Goal: Find contact information: Find contact information

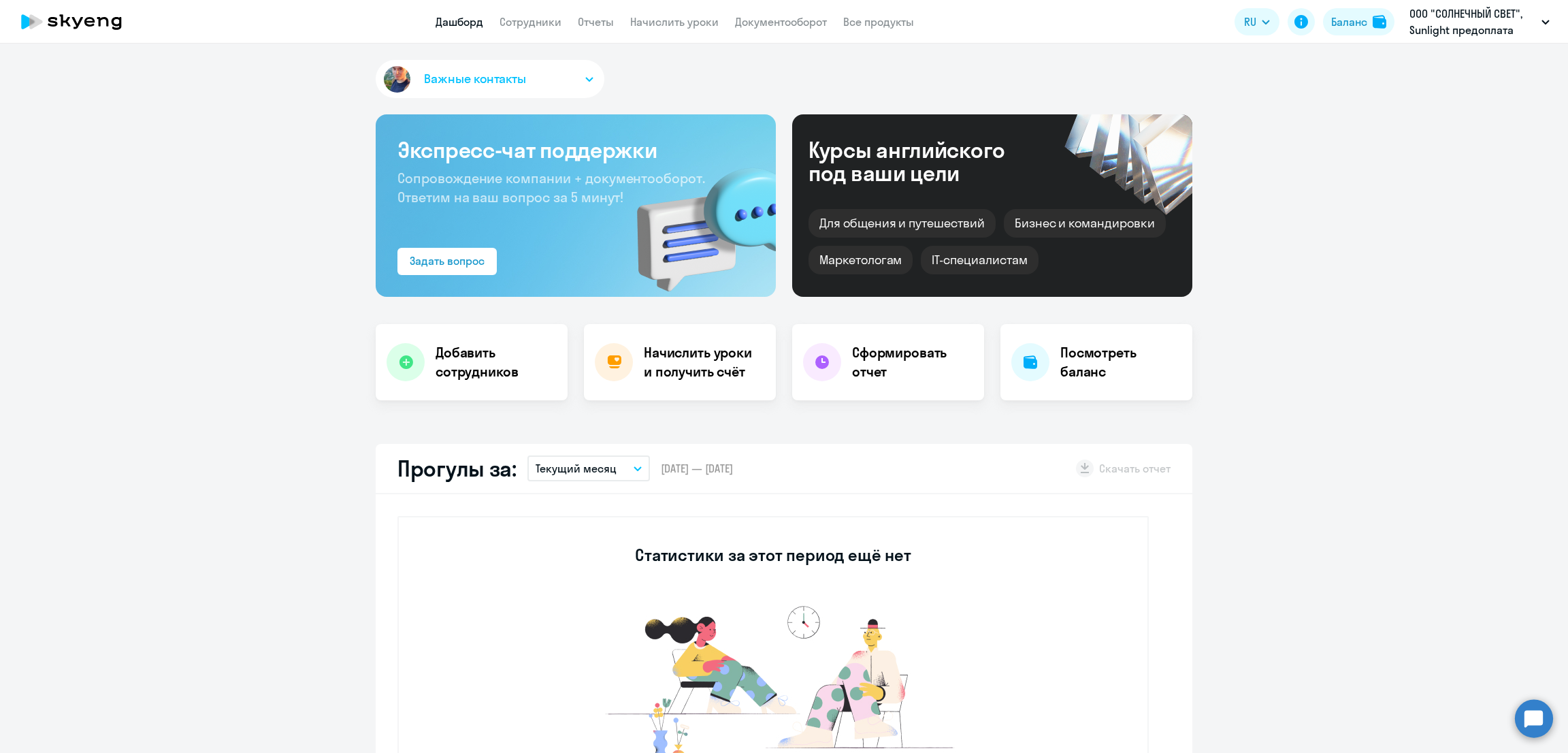
click at [534, 18] on link "Сотрудники" at bounding box center [530, 21] width 62 height 13
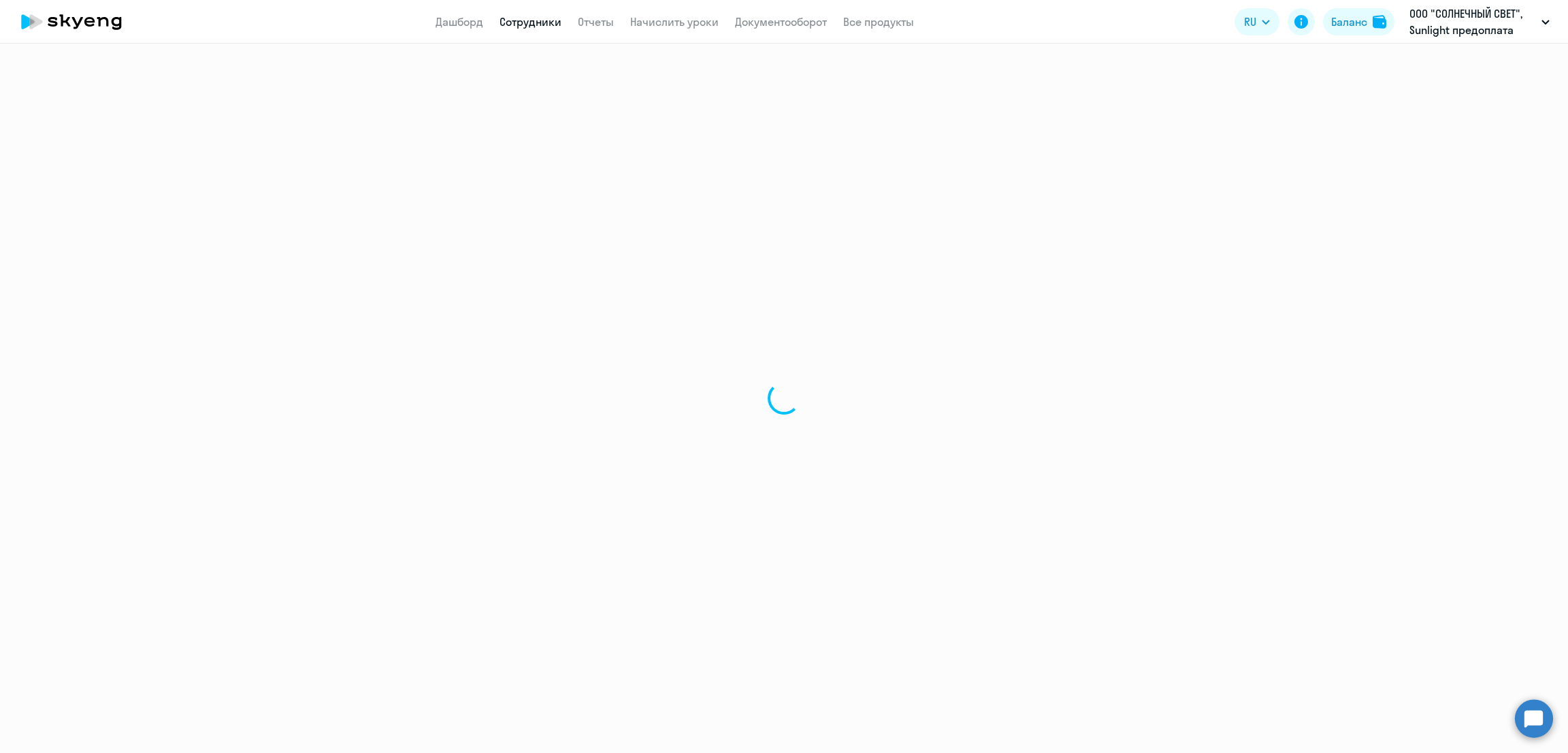
select select "30"
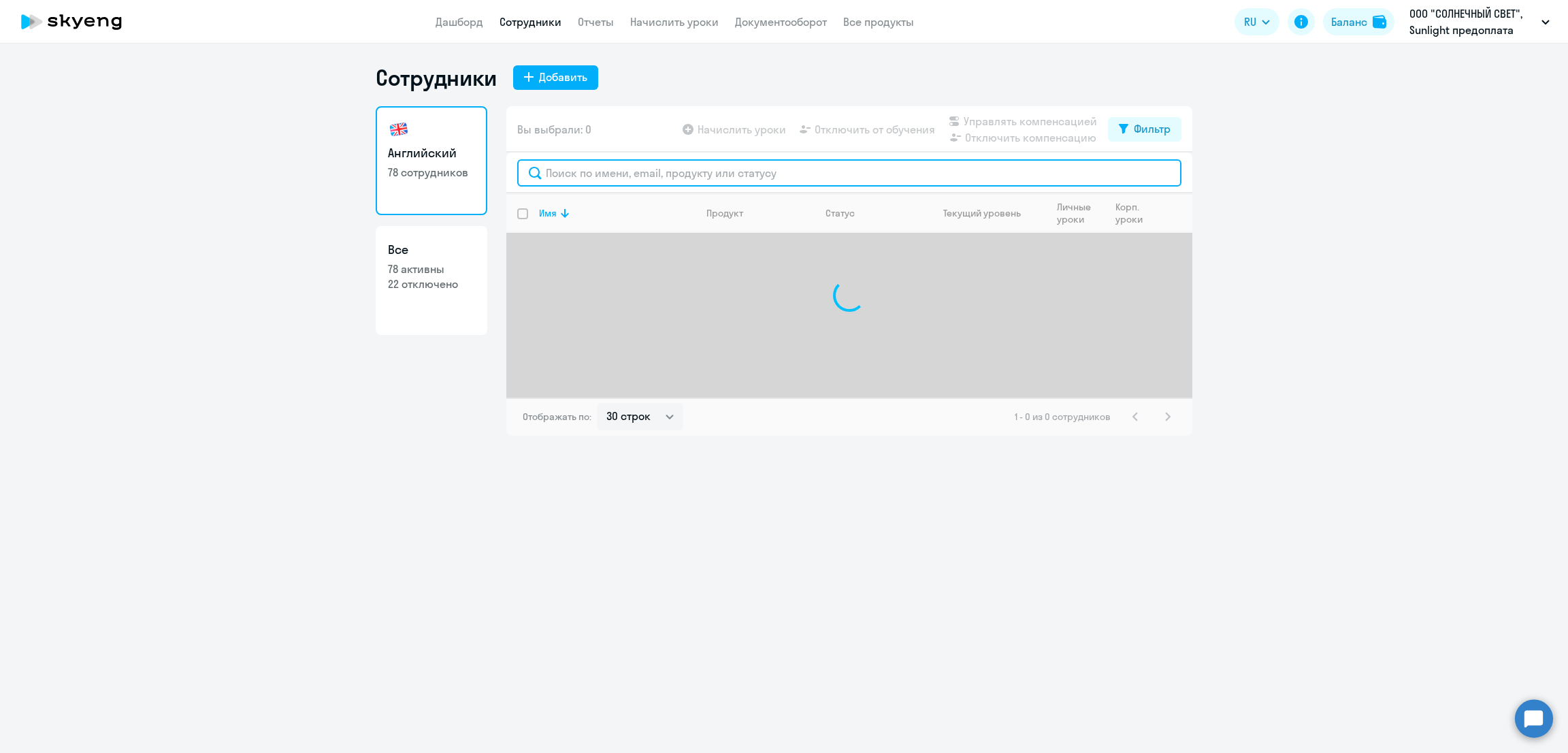
click at [634, 167] on input "text" at bounding box center [849, 172] width 664 height 27
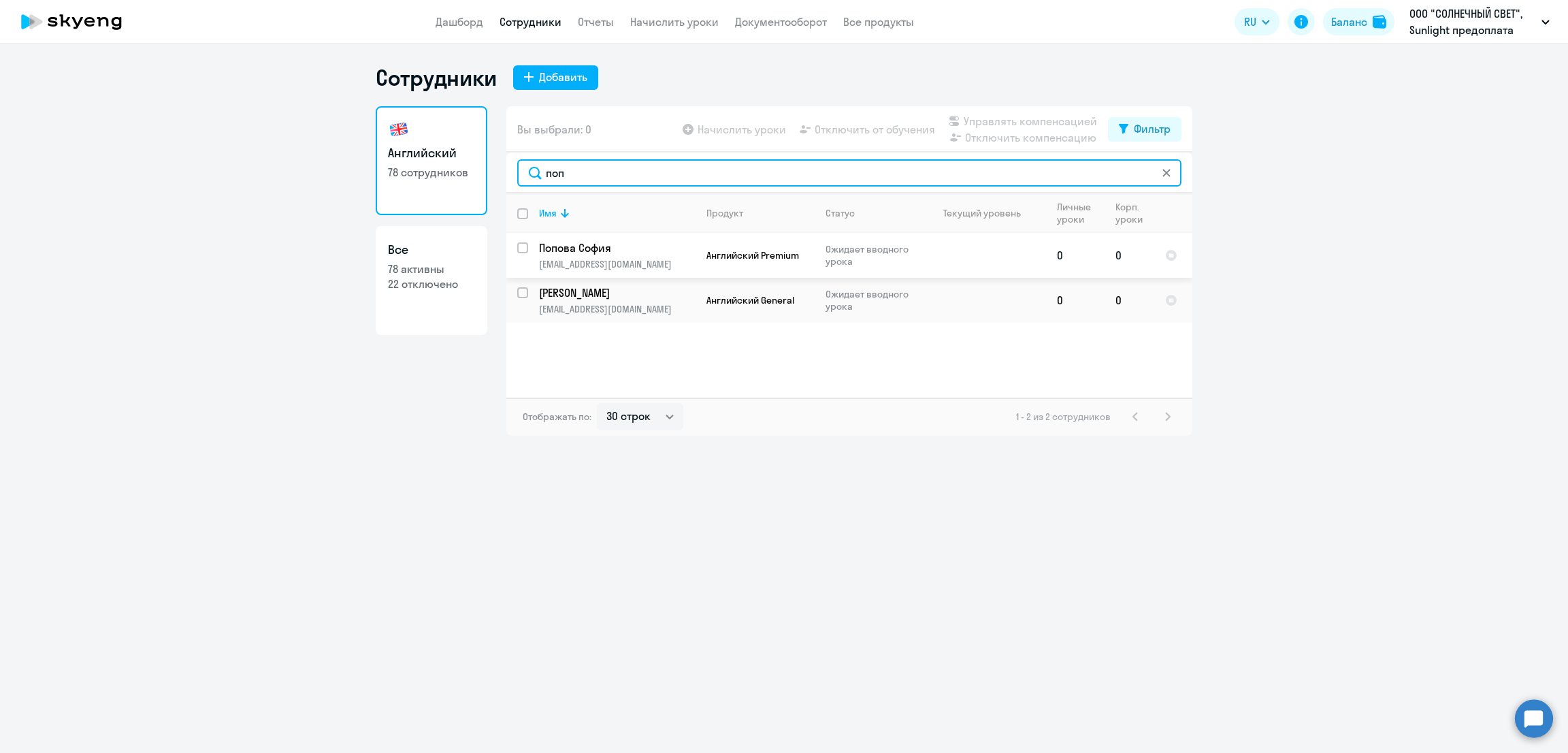
type input "поп"
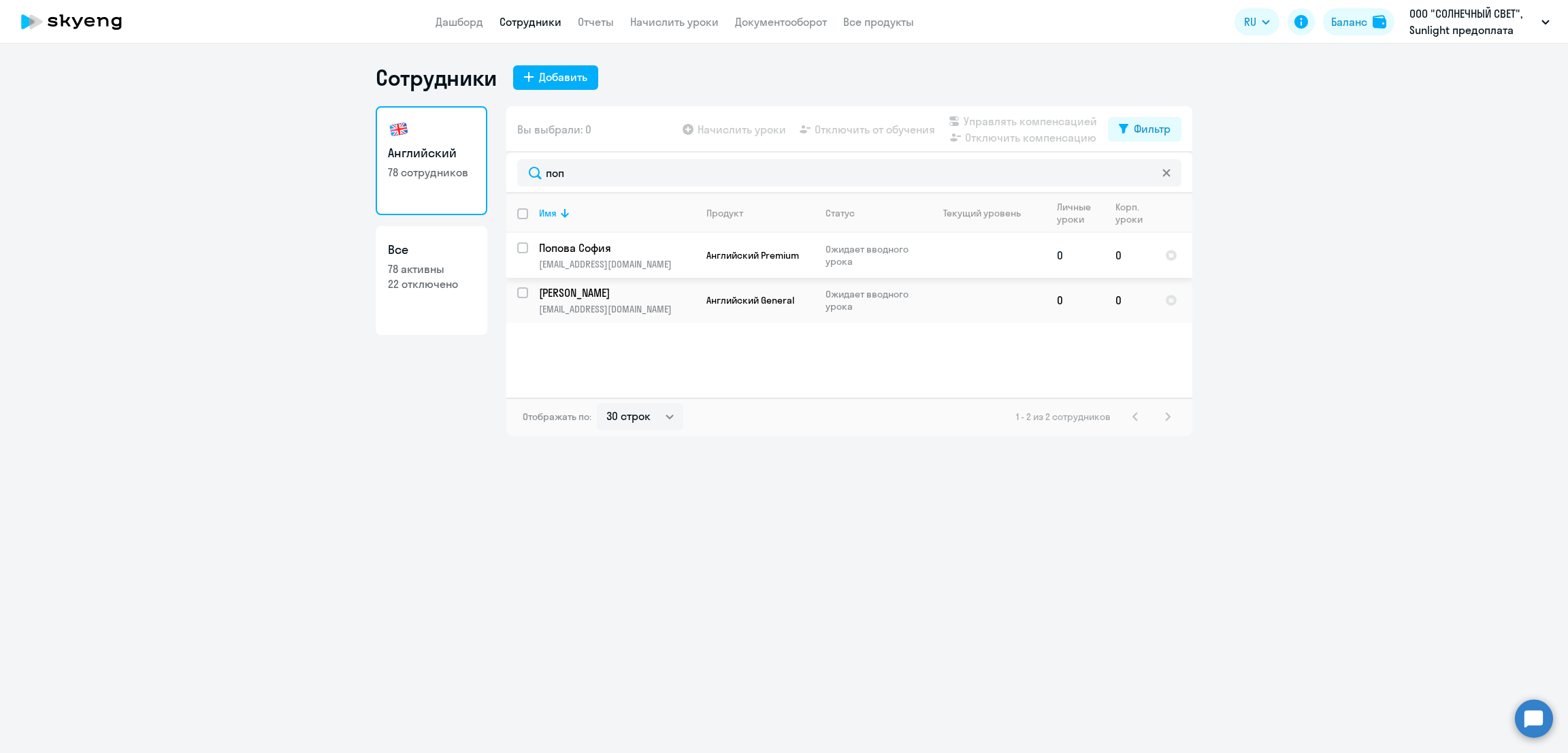
click at [669, 236] on td "[PERSON_NAME] [EMAIL_ADDRESS][DOMAIN_NAME]" at bounding box center [611, 255] width 167 height 45
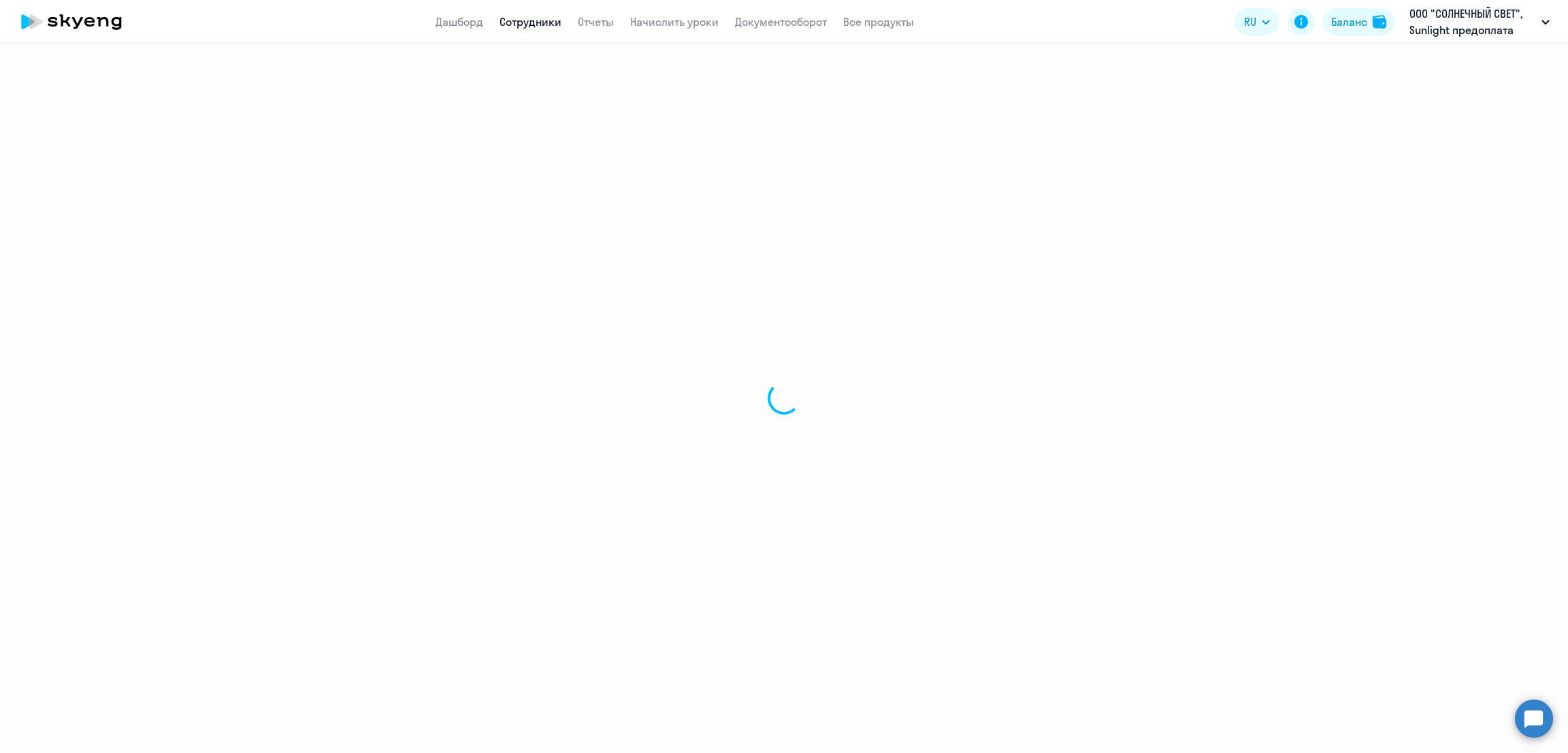
select select "english"
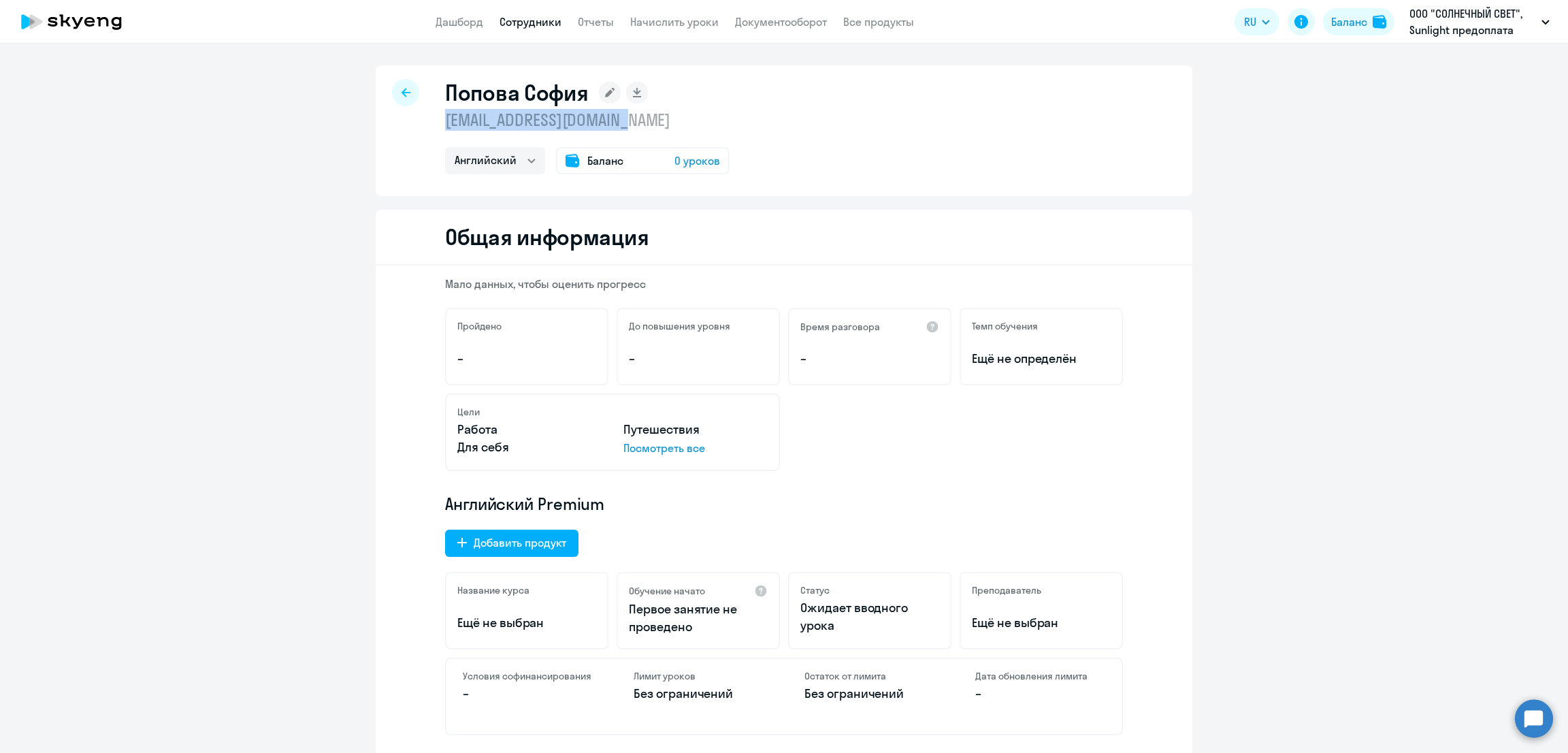
drag, startPoint x: 619, startPoint y: 118, endPoint x: 436, endPoint y: 130, distance: 183.4
click at [436, 130] on div "[PERSON_NAME] [EMAIL_ADDRESS][DOMAIN_NAME] Английский Баланс 0 уроков" at bounding box center [784, 131] width 816 height 131
copy p "[EMAIL_ADDRESS][DOMAIN_NAME]"
click at [520, 21] on link "Сотрудники" at bounding box center [530, 21] width 62 height 13
select select "30"
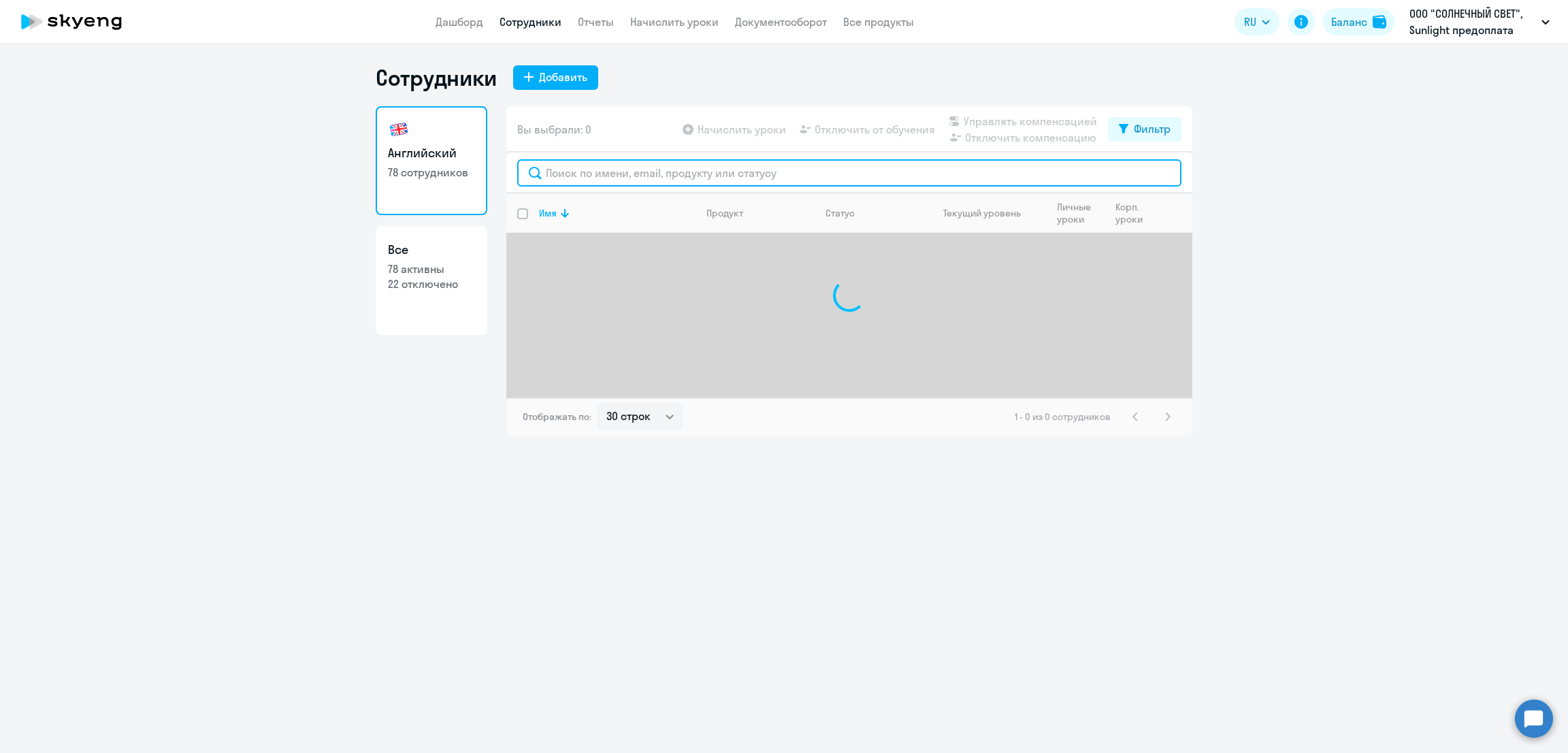
click at [631, 167] on input "text" at bounding box center [849, 172] width 664 height 27
type input "попо"
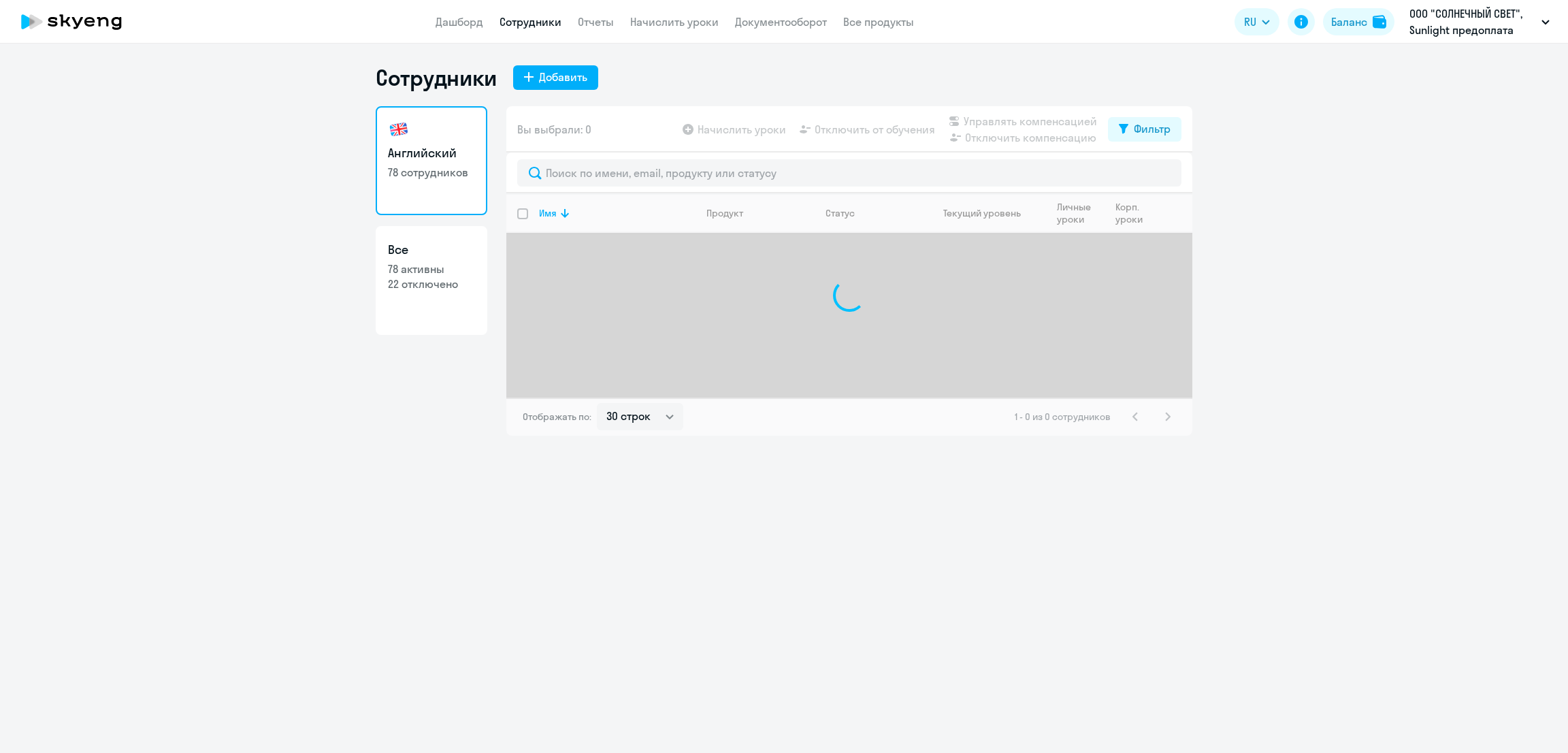
select select "30"
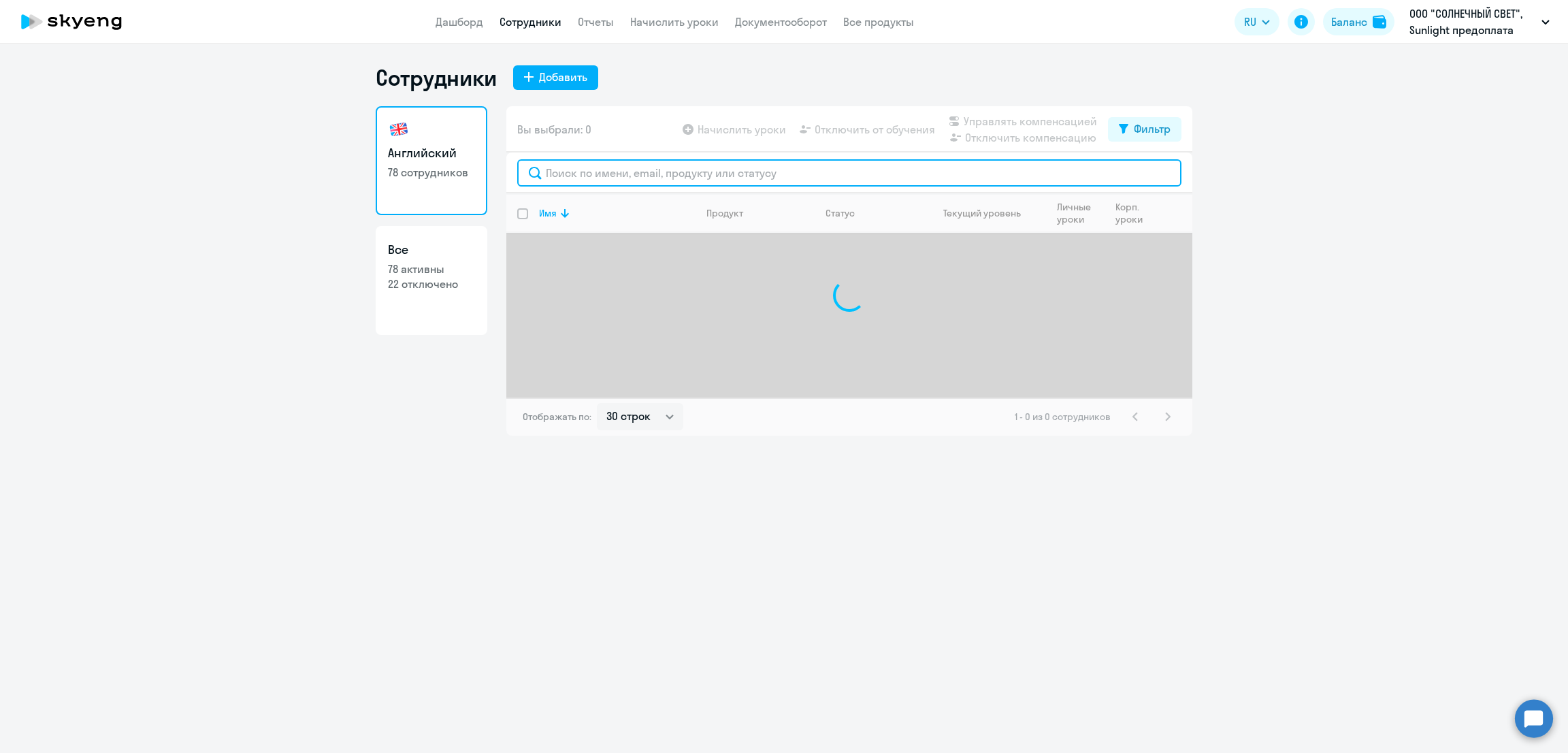
click at [600, 167] on input "text" at bounding box center [849, 172] width 664 height 27
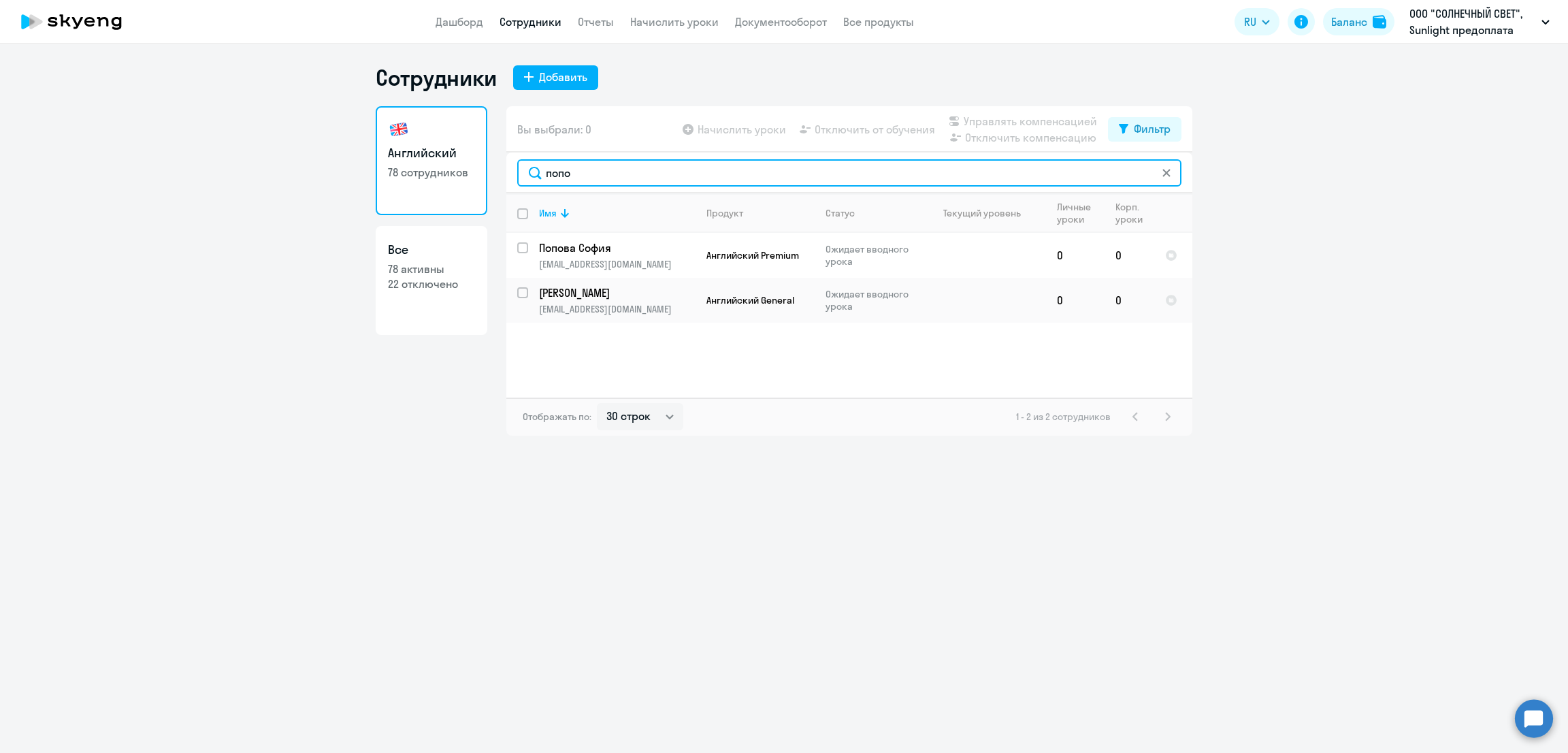
type input "попо"
